Goal: Task Accomplishment & Management: Manage account settings

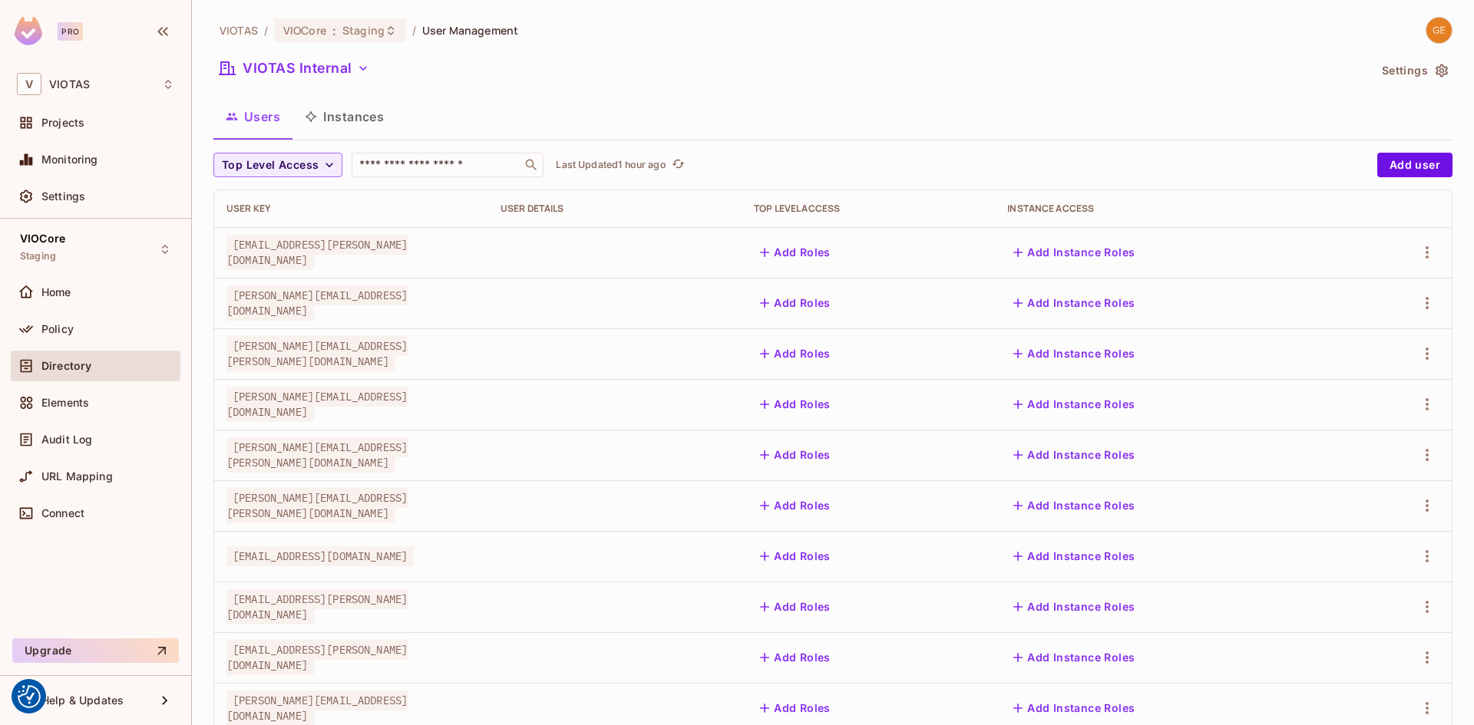
click at [669, 167] on span "Click to refresh data" at bounding box center [676, 165] width 21 height 18
click at [685, 165] on icon "refresh" at bounding box center [678, 163] width 13 height 13
click at [1418, 354] on icon "button" at bounding box center [1427, 354] width 18 height 18
click at [1415, 258] on div at bounding box center [737, 362] width 1474 height 725
click at [1418, 250] on icon "button" at bounding box center [1427, 252] width 18 height 18
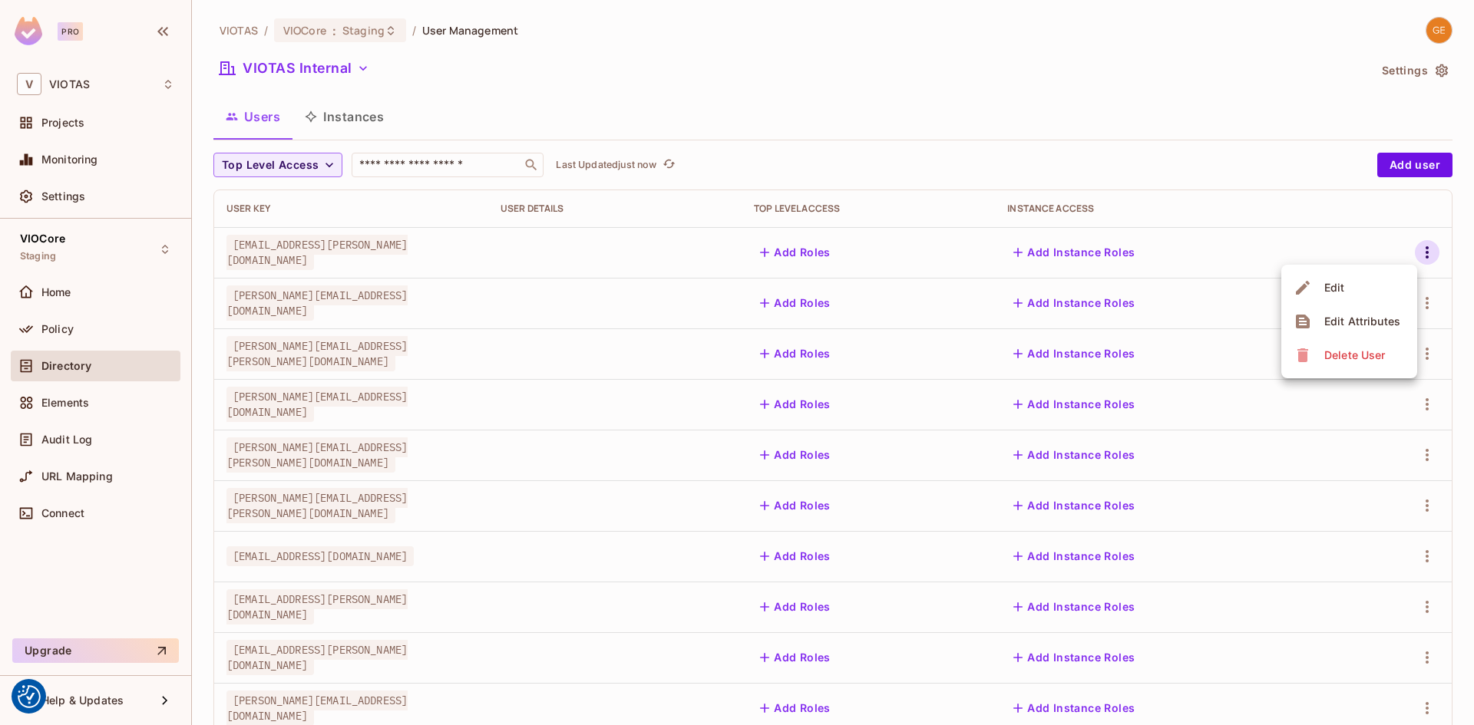
click at [1347, 318] on div "Edit Attributes" at bounding box center [1362, 321] width 76 height 15
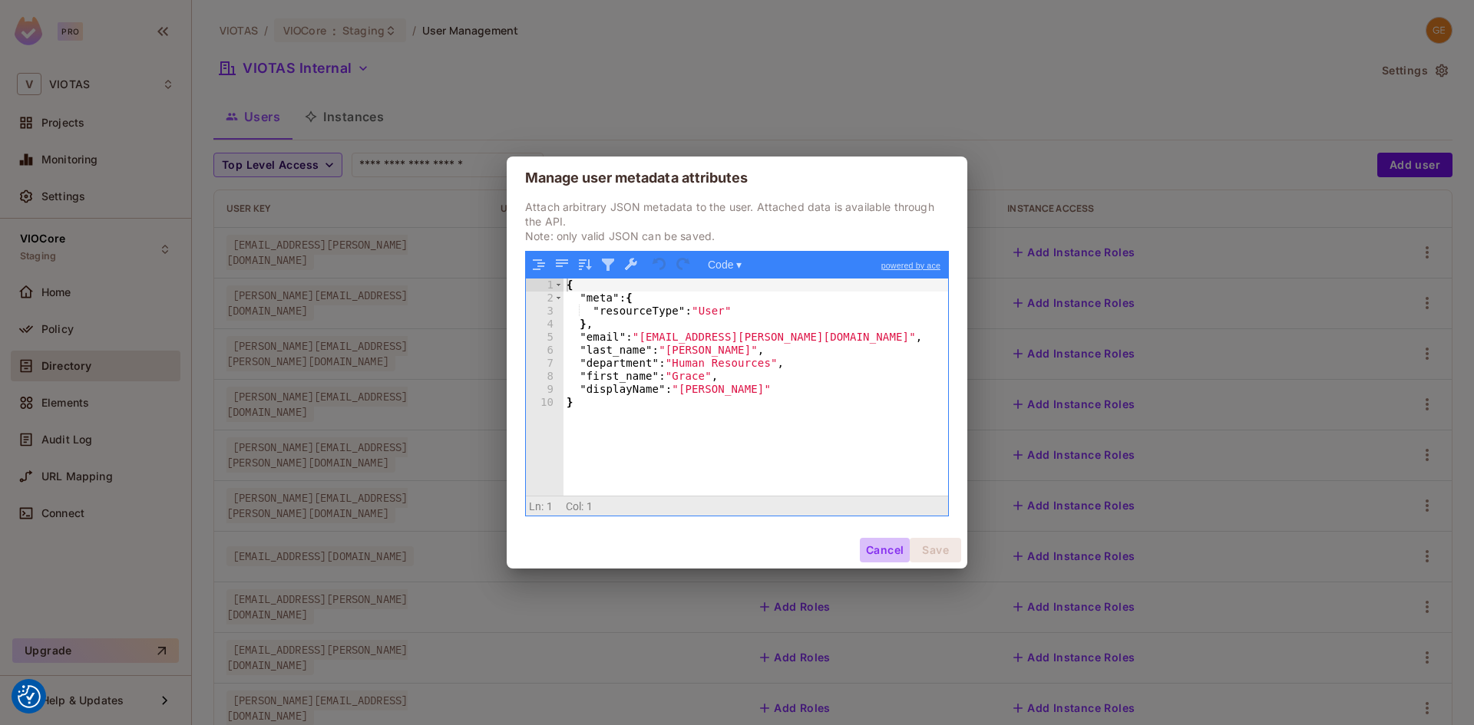
click at [887, 540] on button "Cancel" at bounding box center [885, 550] width 50 height 25
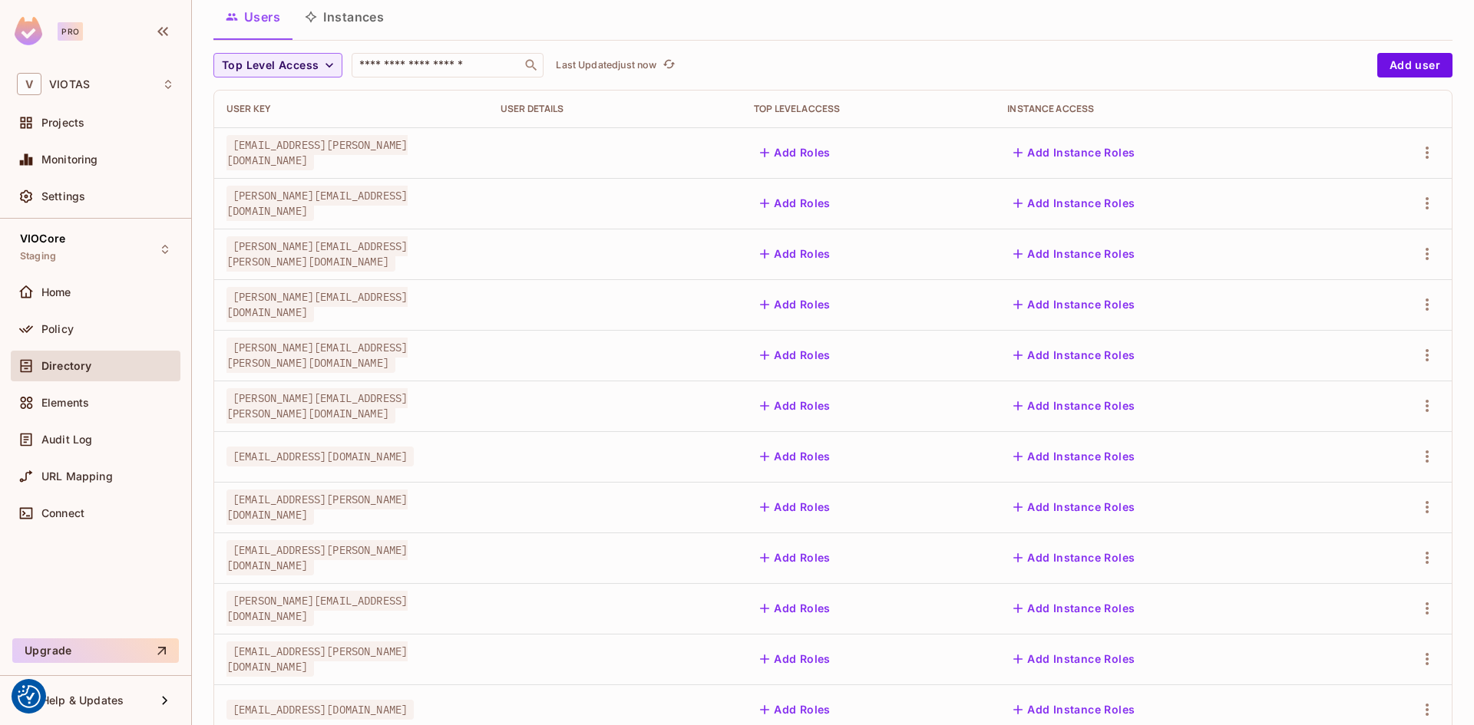
scroll to position [230, 0]
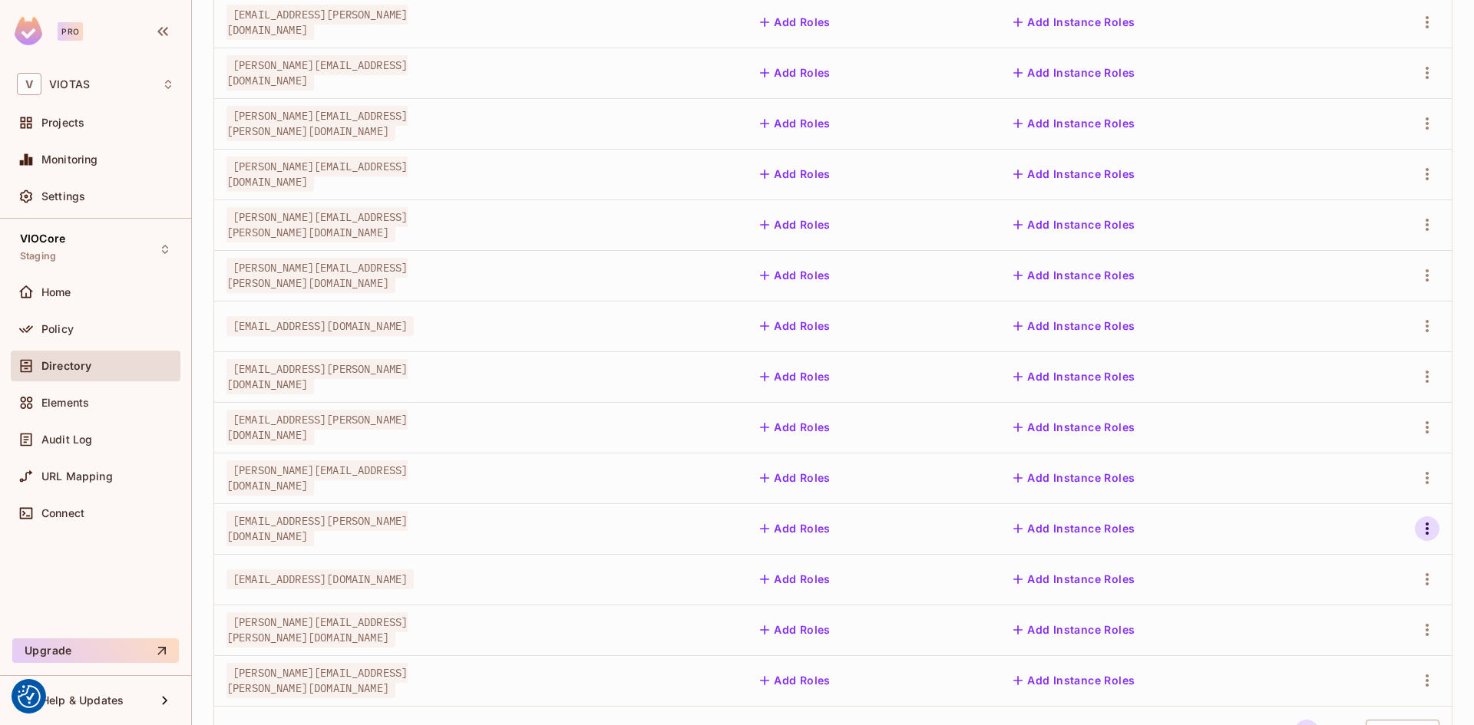
click at [1418, 523] on icon "button" at bounding box center [1427, 529] width 18 height 18
click at [1342, 596] on div "Edit Attributes" at bounding box center [1362, 597] width 76 height 15
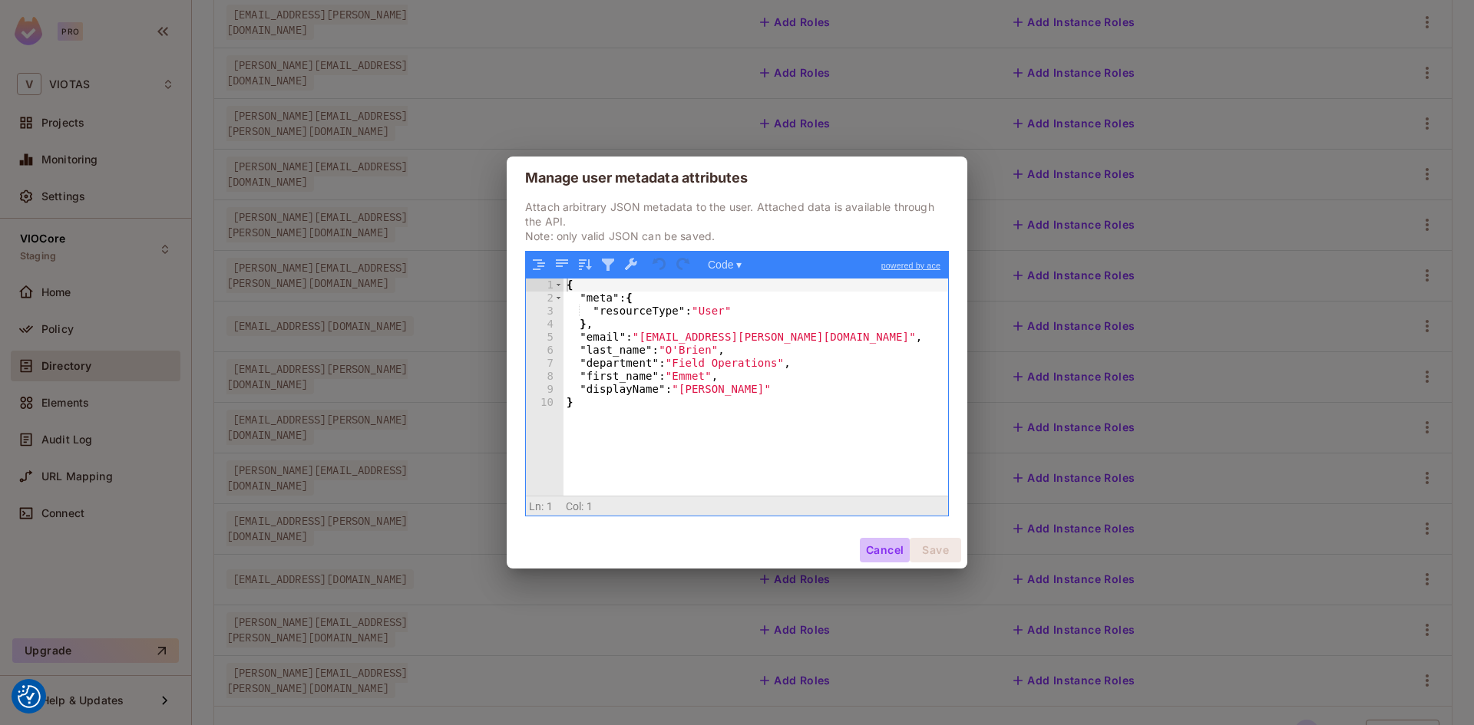
click at [878, 555] on button "Cancel" at bounding box center [885, 550] width 50 height 25
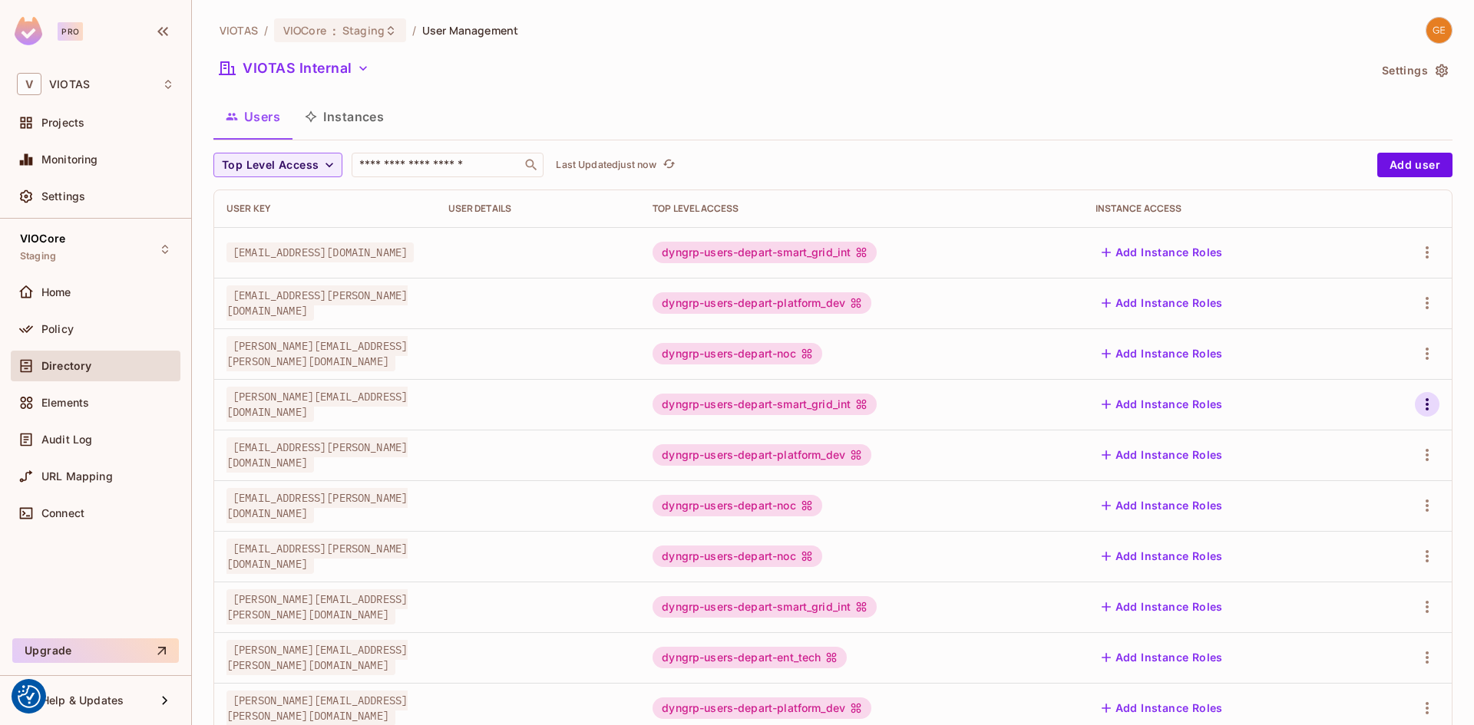
click at [1425, 408] on icon "button" at bounding box center [1426, 404] width 3 height 12
click at [1361, 469] on div "Edit Attributes" at bounding box center [1362, 473] width 76 height 15
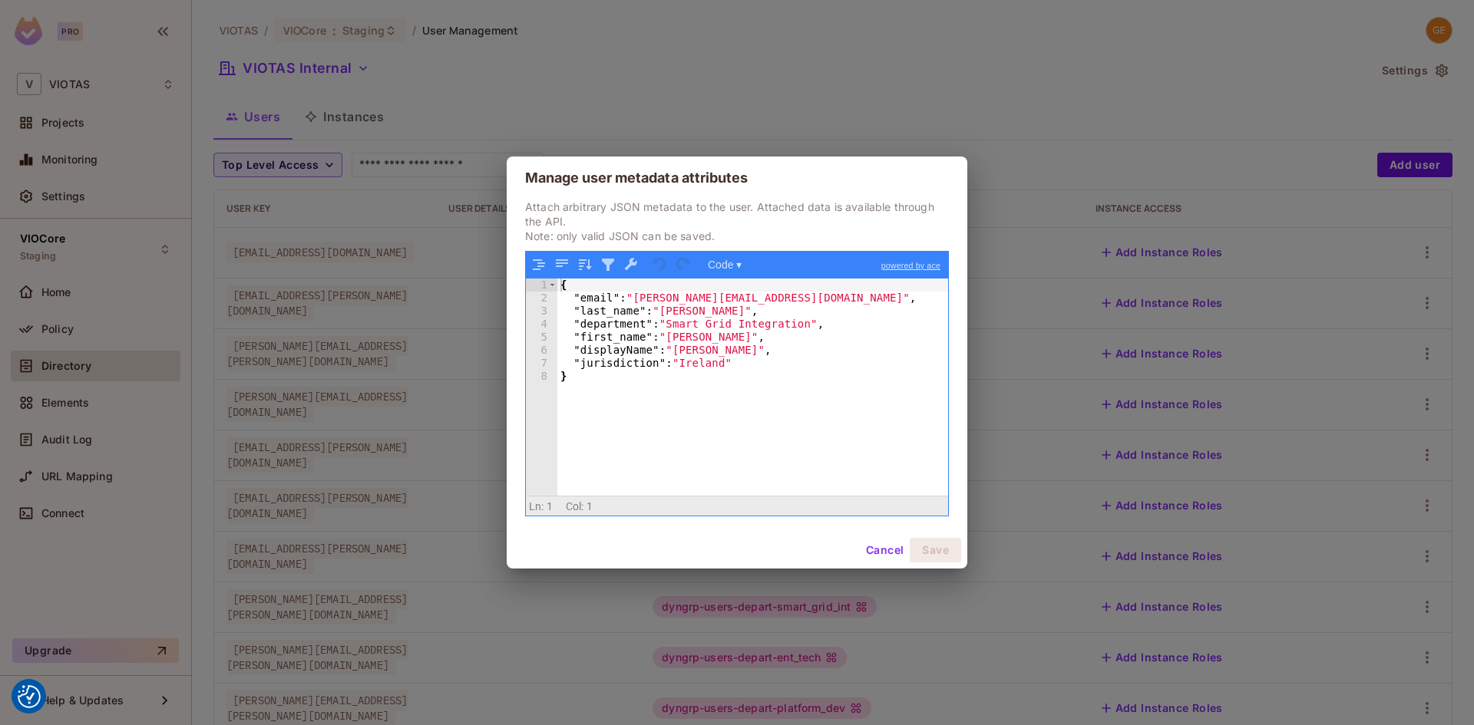
click at [880, 547] on button "Cancel" at bounding box center [885, 550] width 50 height 25
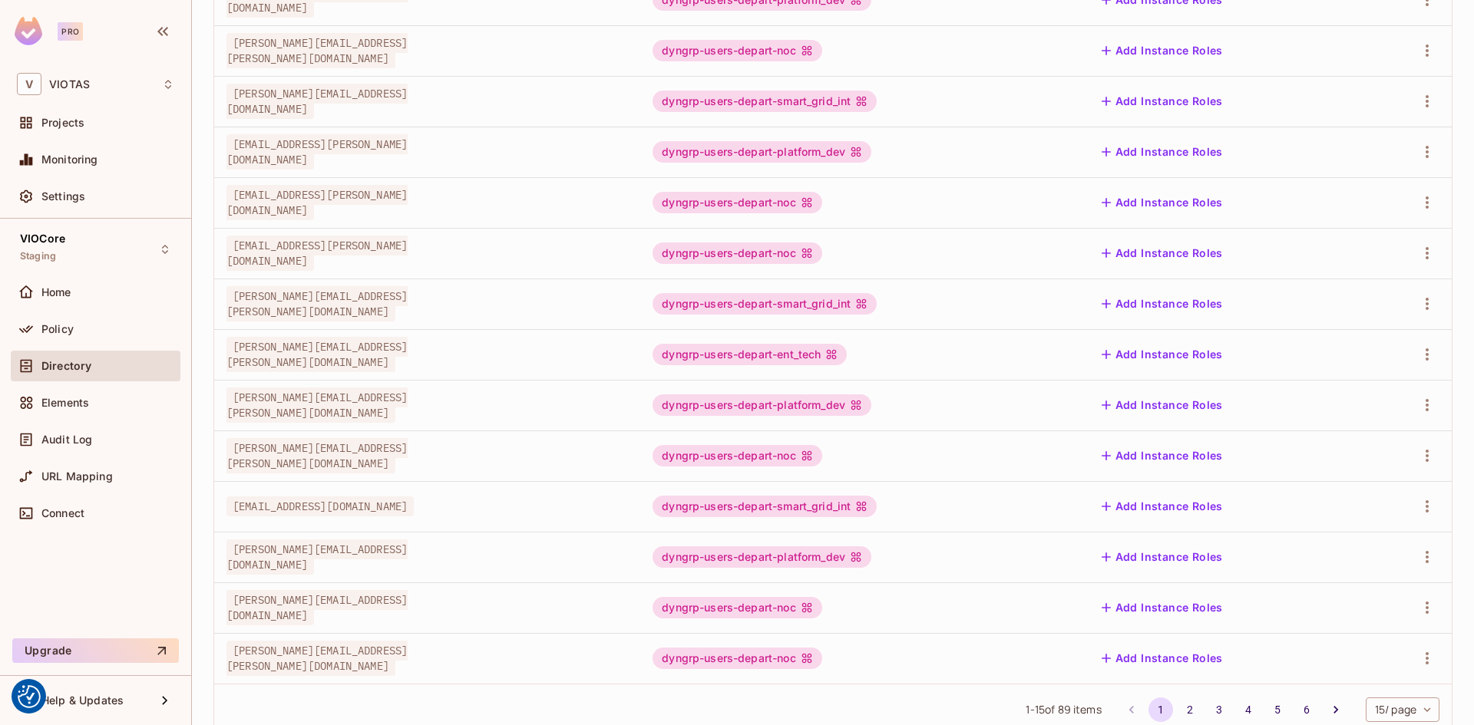
scroll to position [307, 0]
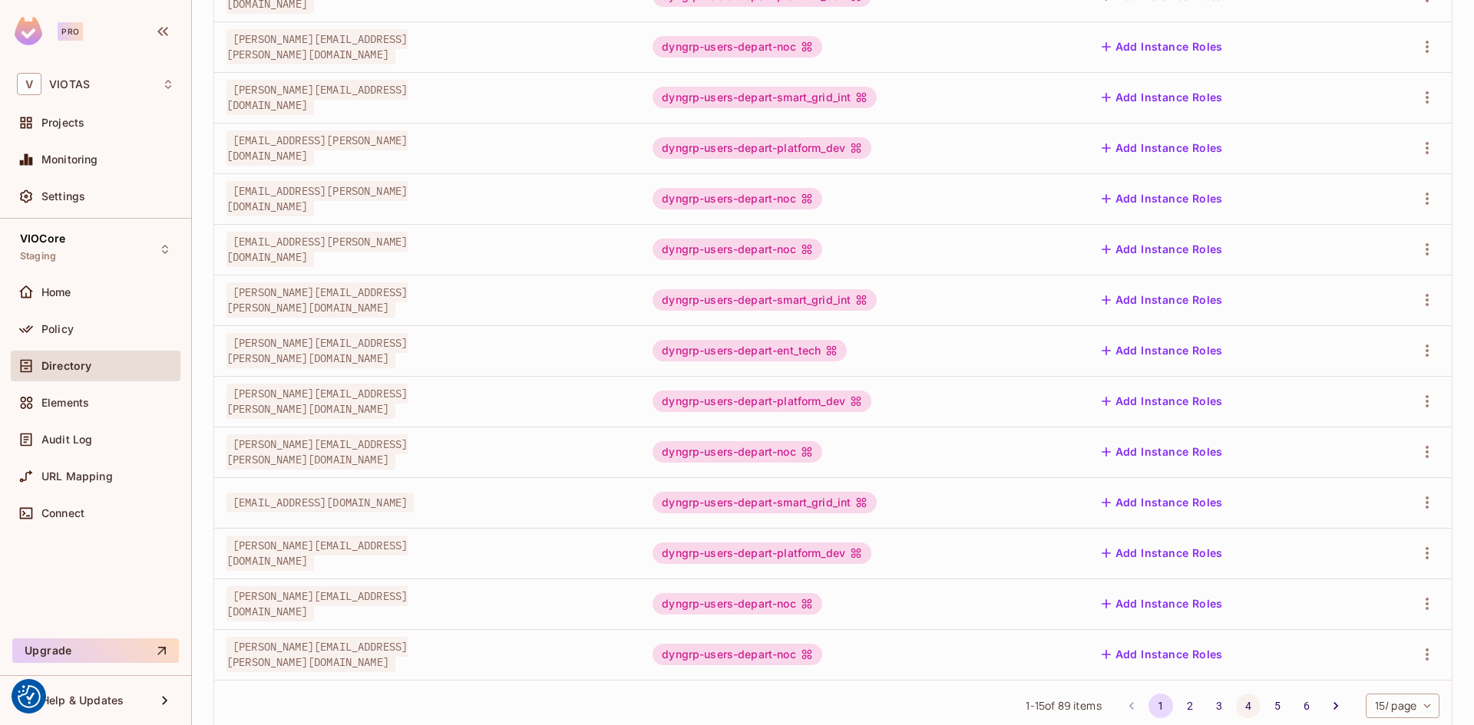
click at [1240, 704] on button "4" at bounding box center [1248, 706] width 25 height 25
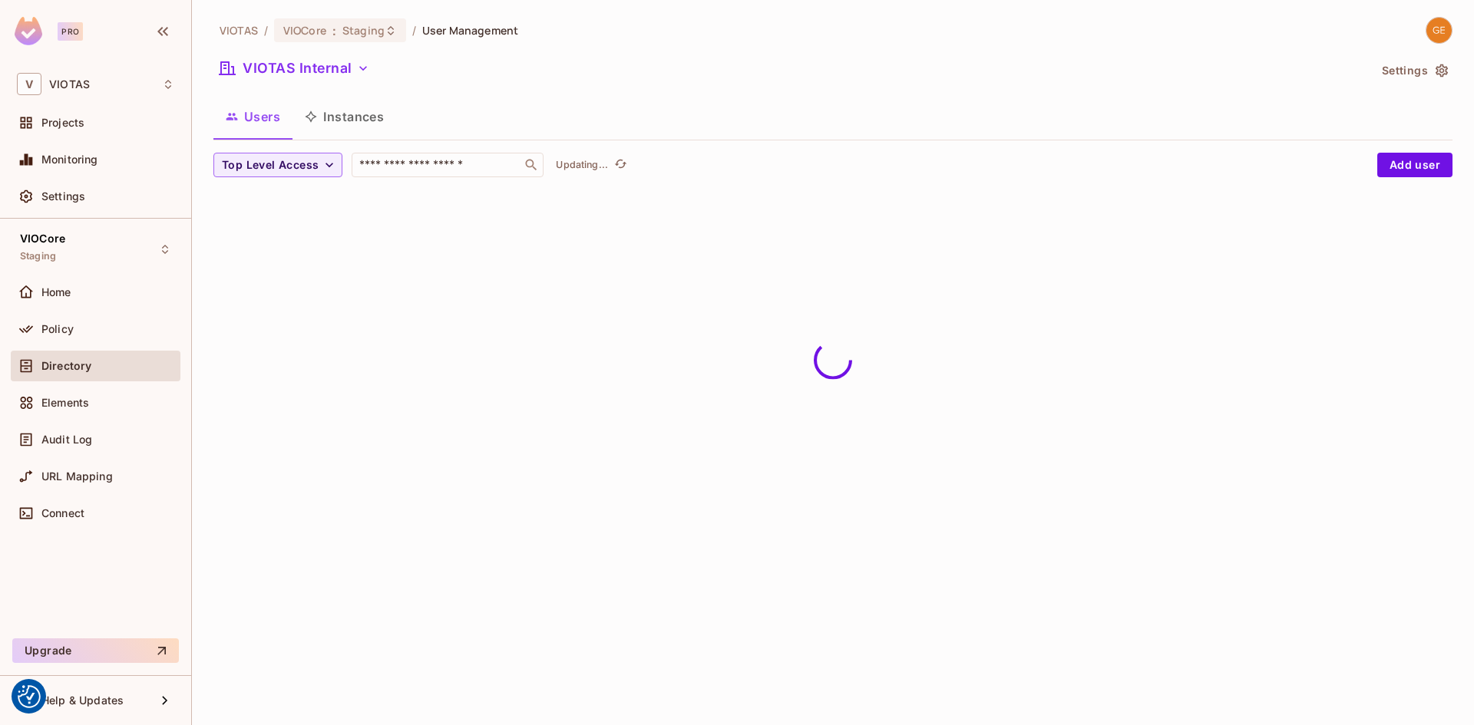
scroll to position [0, 0]
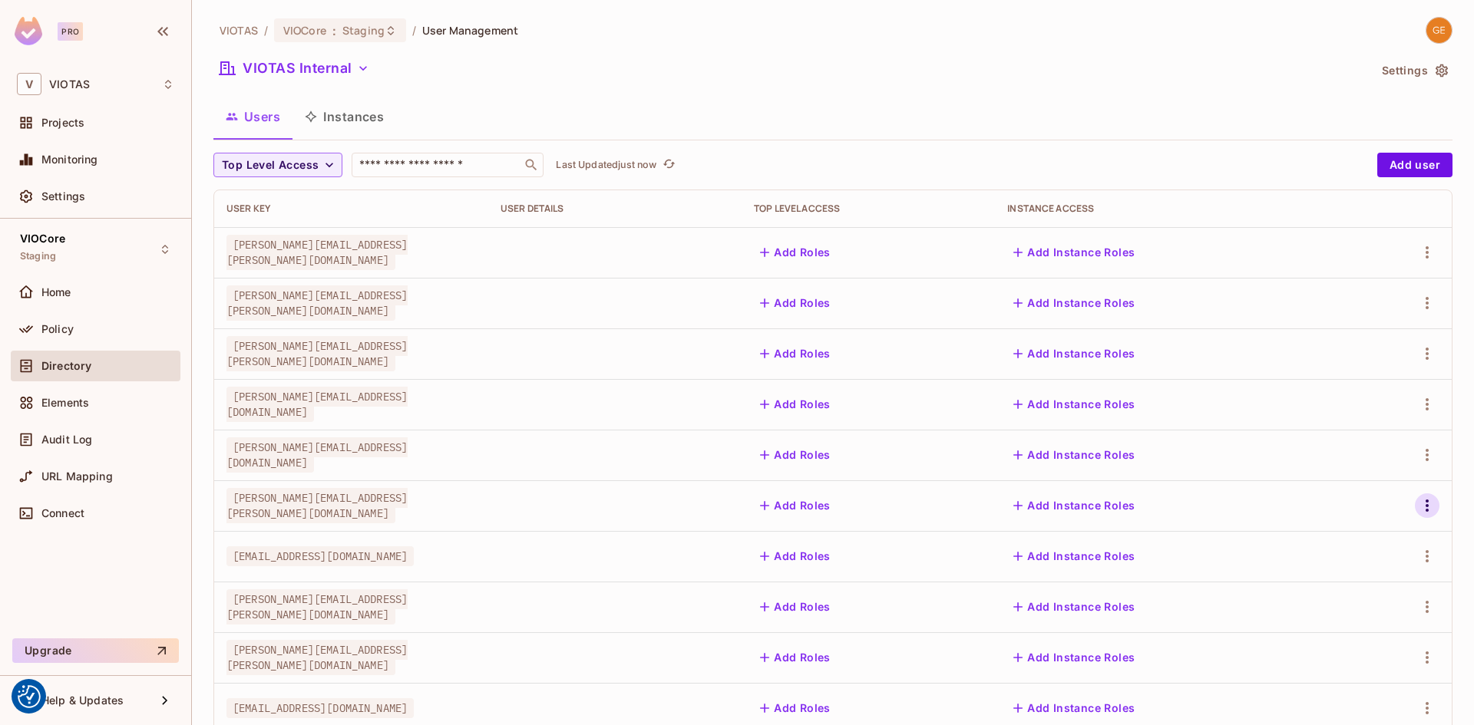
click at [1418, 507] on icon "button" at bounding box center [1427, 506] width 18 height 18
click at [1349, 574] on div "Edit Attributes" at bounding box center [1362, 574] width 76 height 15
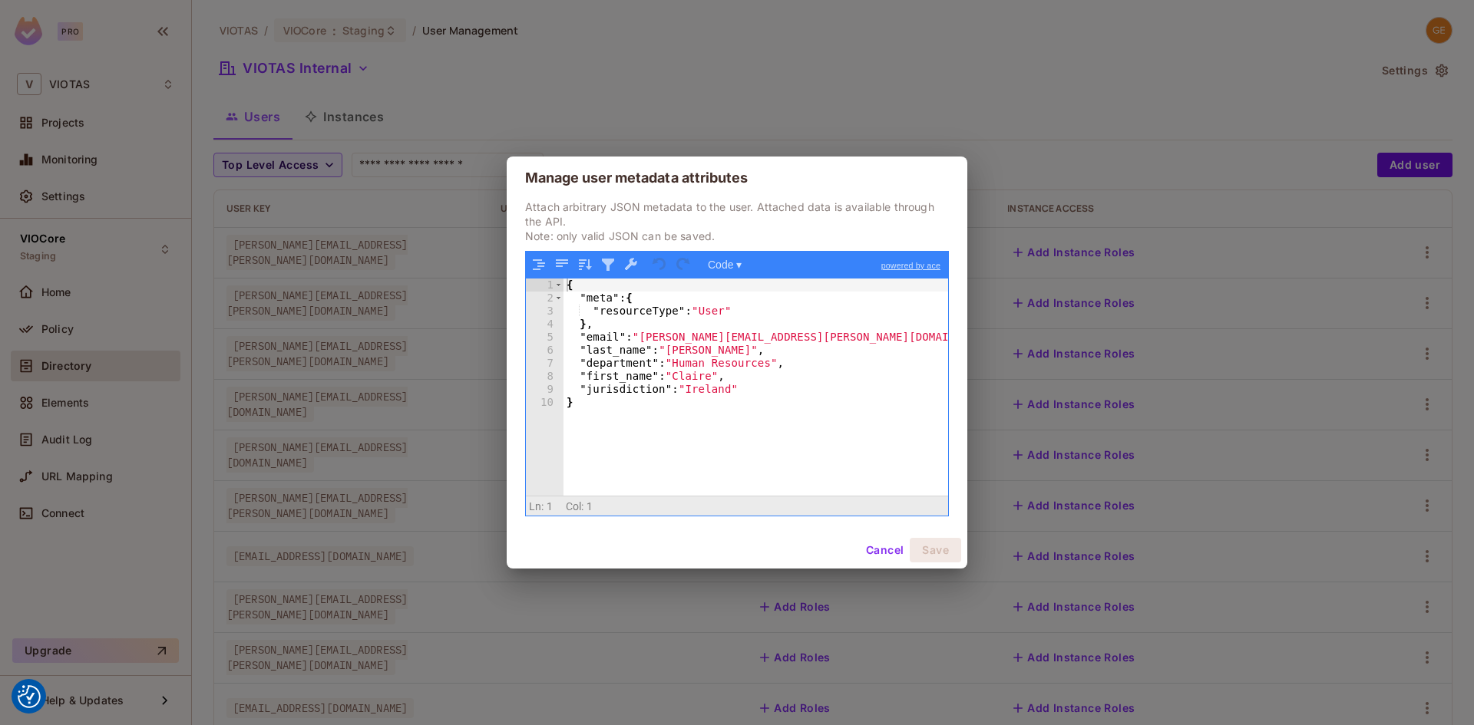
drag, startPoint x: 883, startPoint y: 553, endPoint x: 1027, endPoint y: 585, distance: 147.1
click at [883, 552] on button "Cancel" at bounding box center [885, 550] width 50 height 25
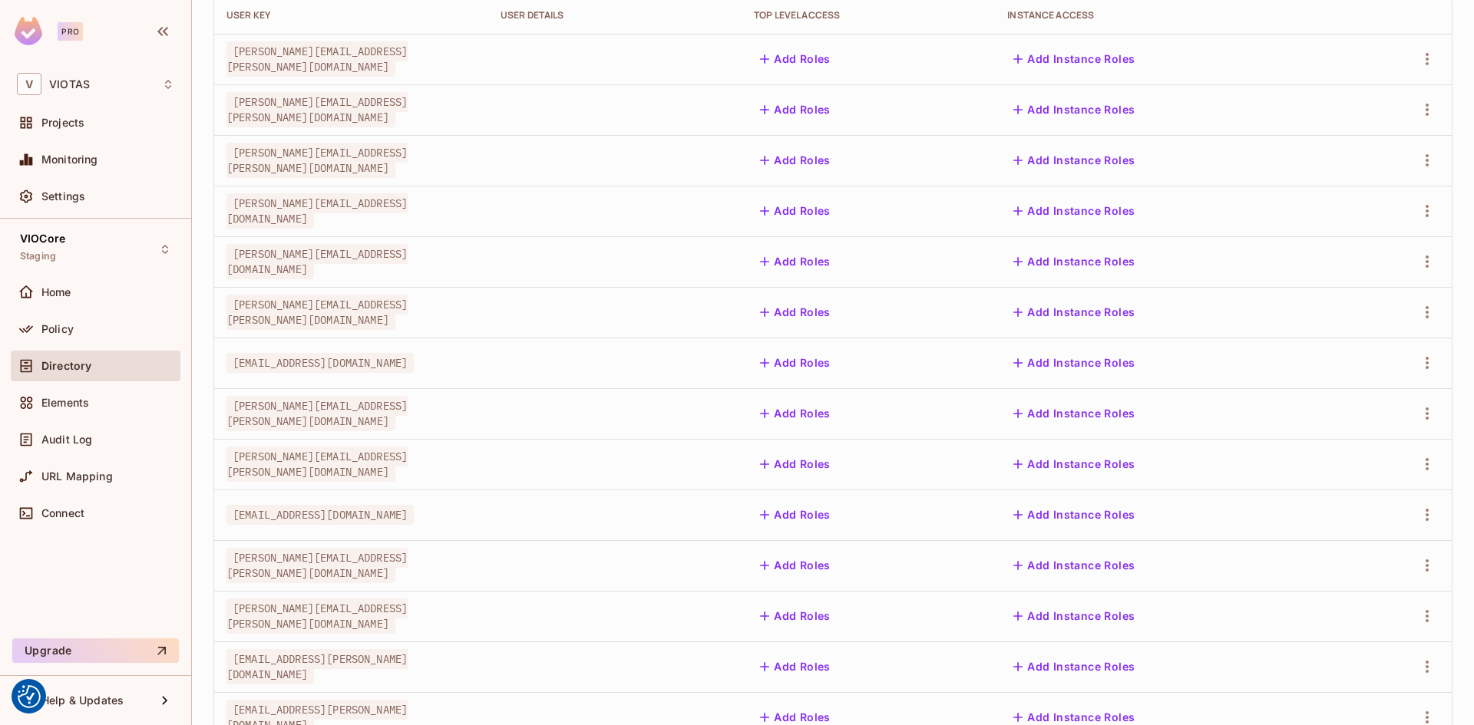
scroll to position [230, 0]
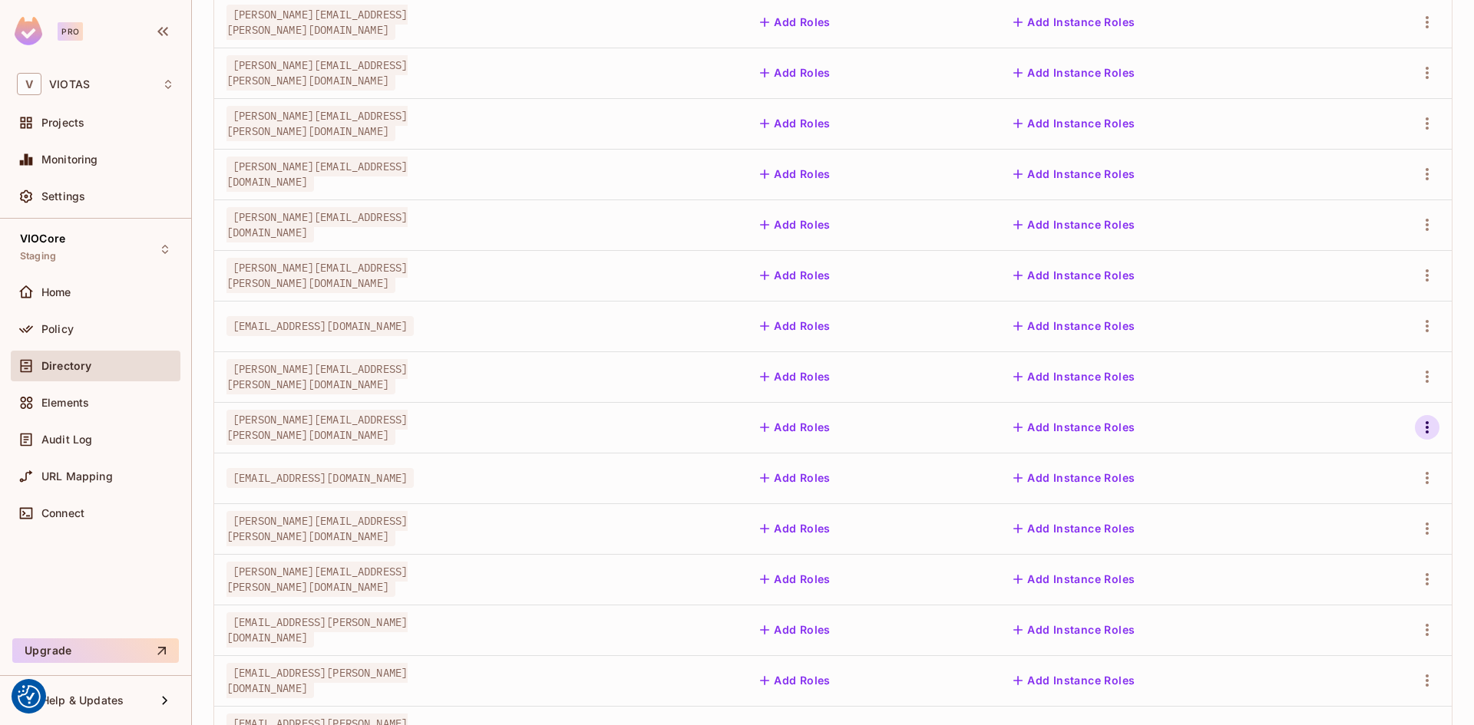
click at [1418, 423] on icon "button" at bounding box center [1427, 427] width 18 height 18
click at [1338, 496] on div "Edit Attributes" at bounding box center [1362, 496] width 76 height 15
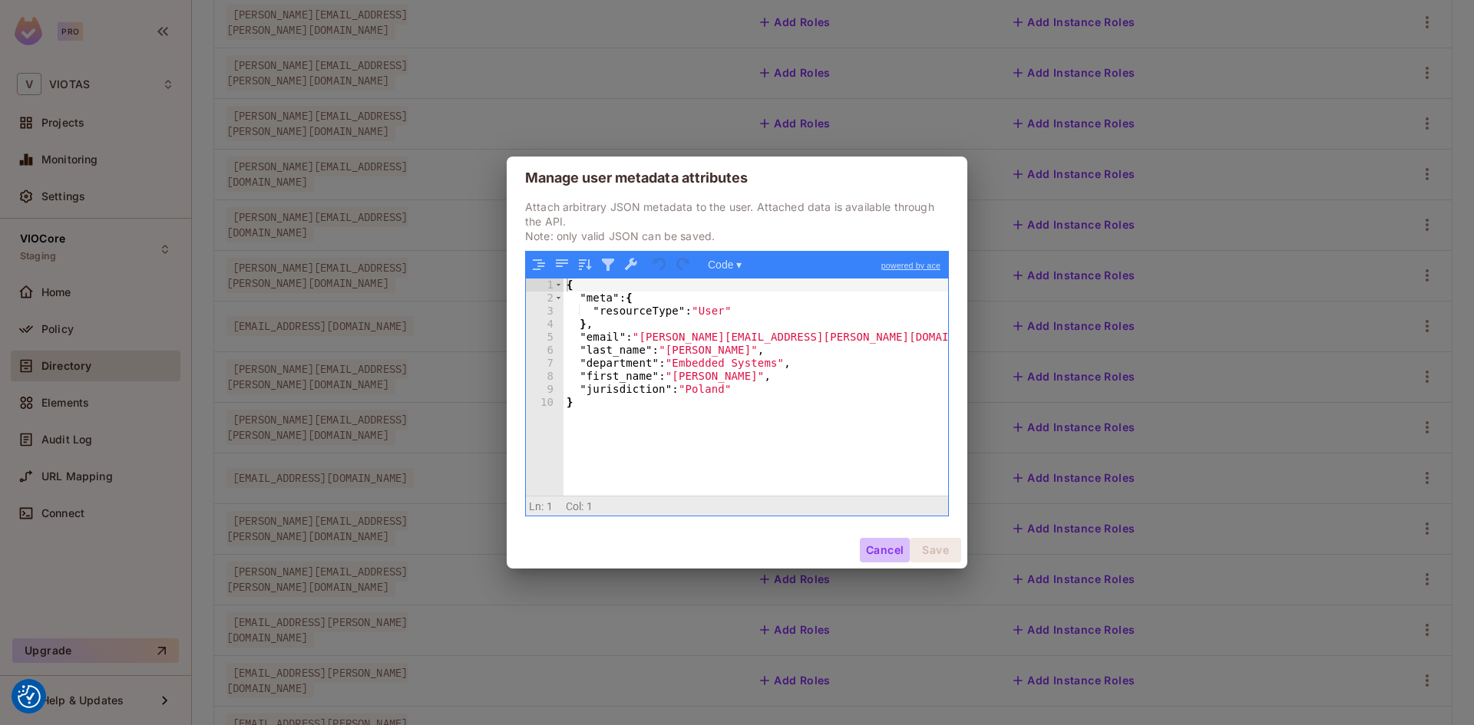
click at [875, 553] on button "Cancel" at bounding box center [885, 550] width 50 height 25
